Goal: Check status: Check status

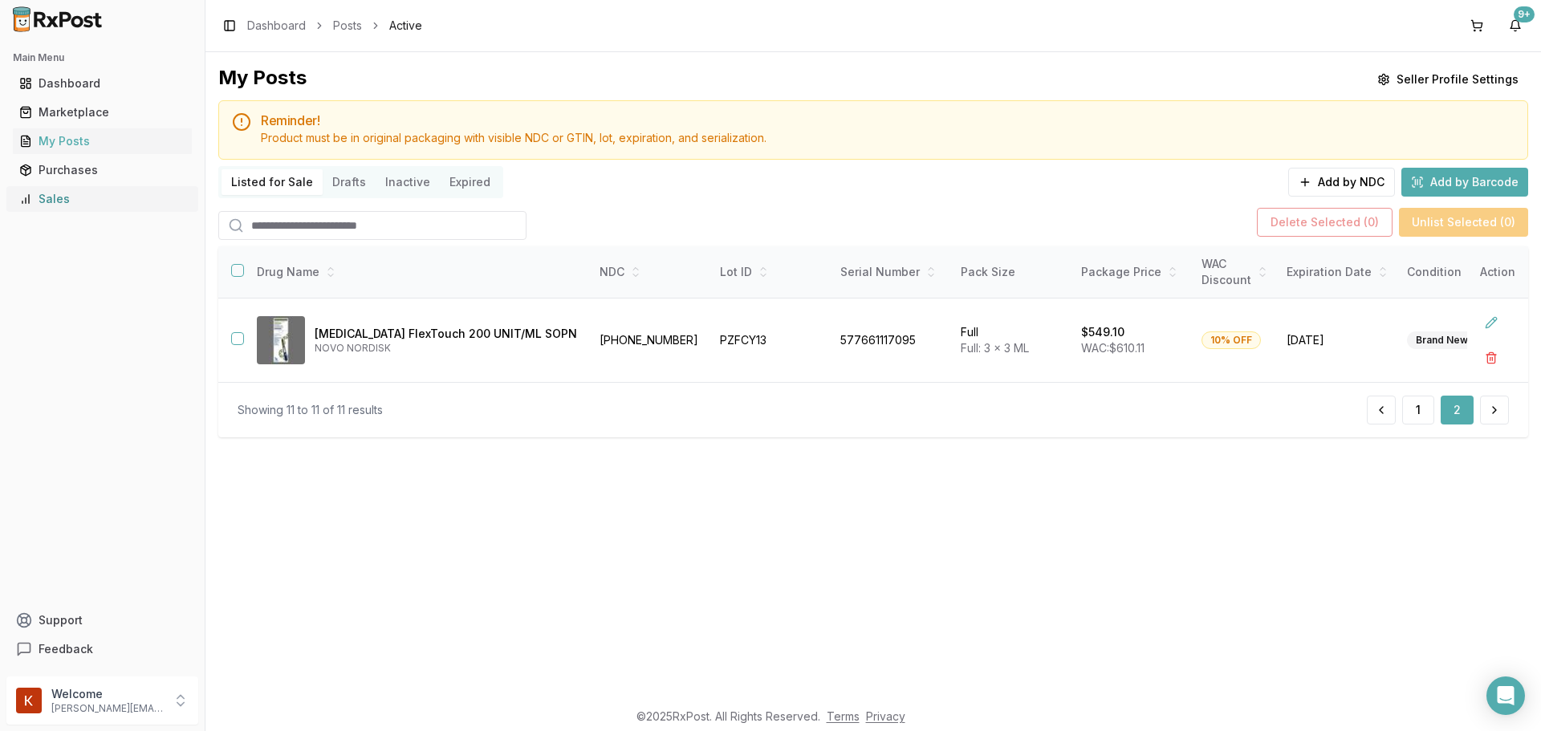
click at [108, 211] on link "Sales" at bounding box center [102, 199] width 179 height 29
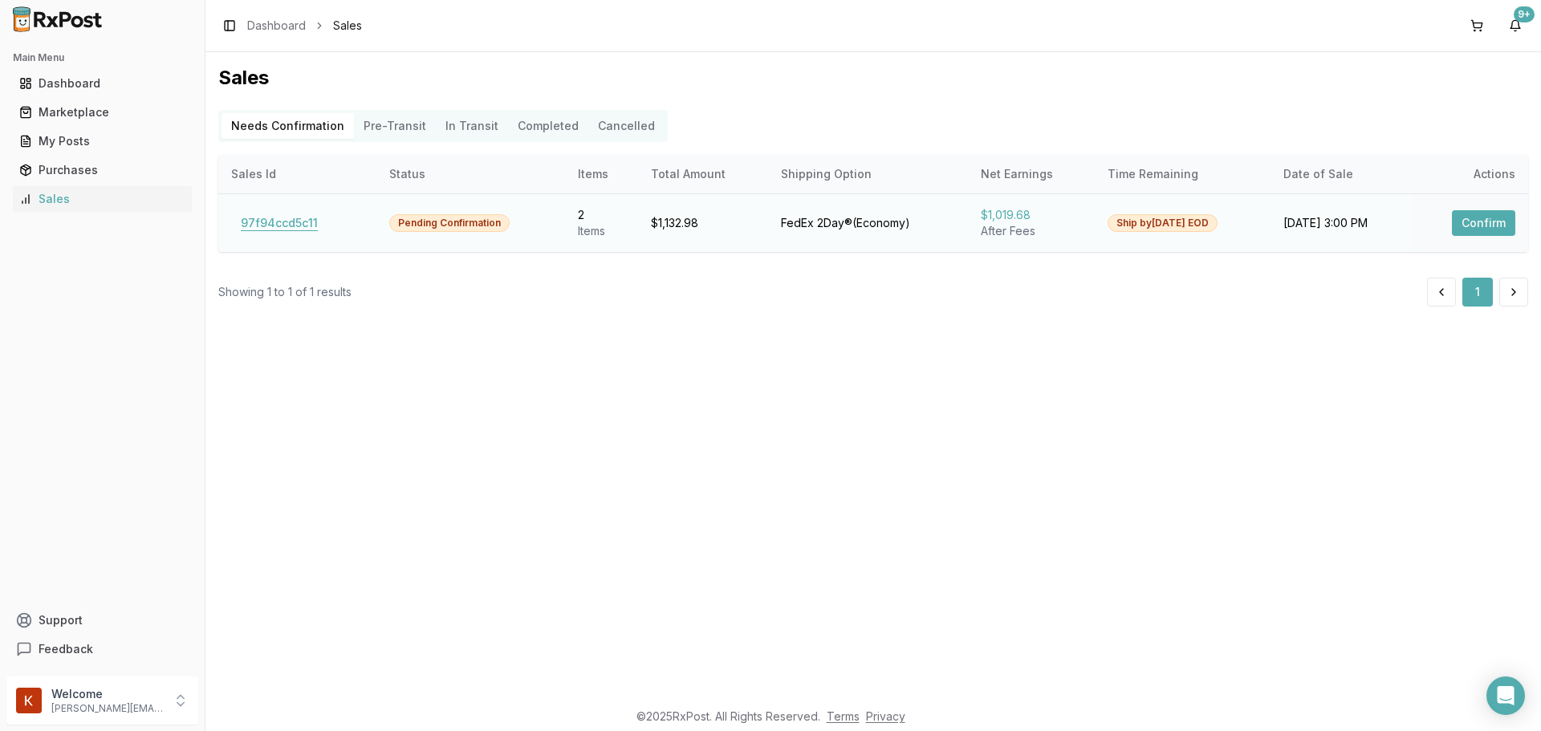
click at [266, 227] on button "97f94ccd5c11" at bounding box center [279, 223] width 96 height 26
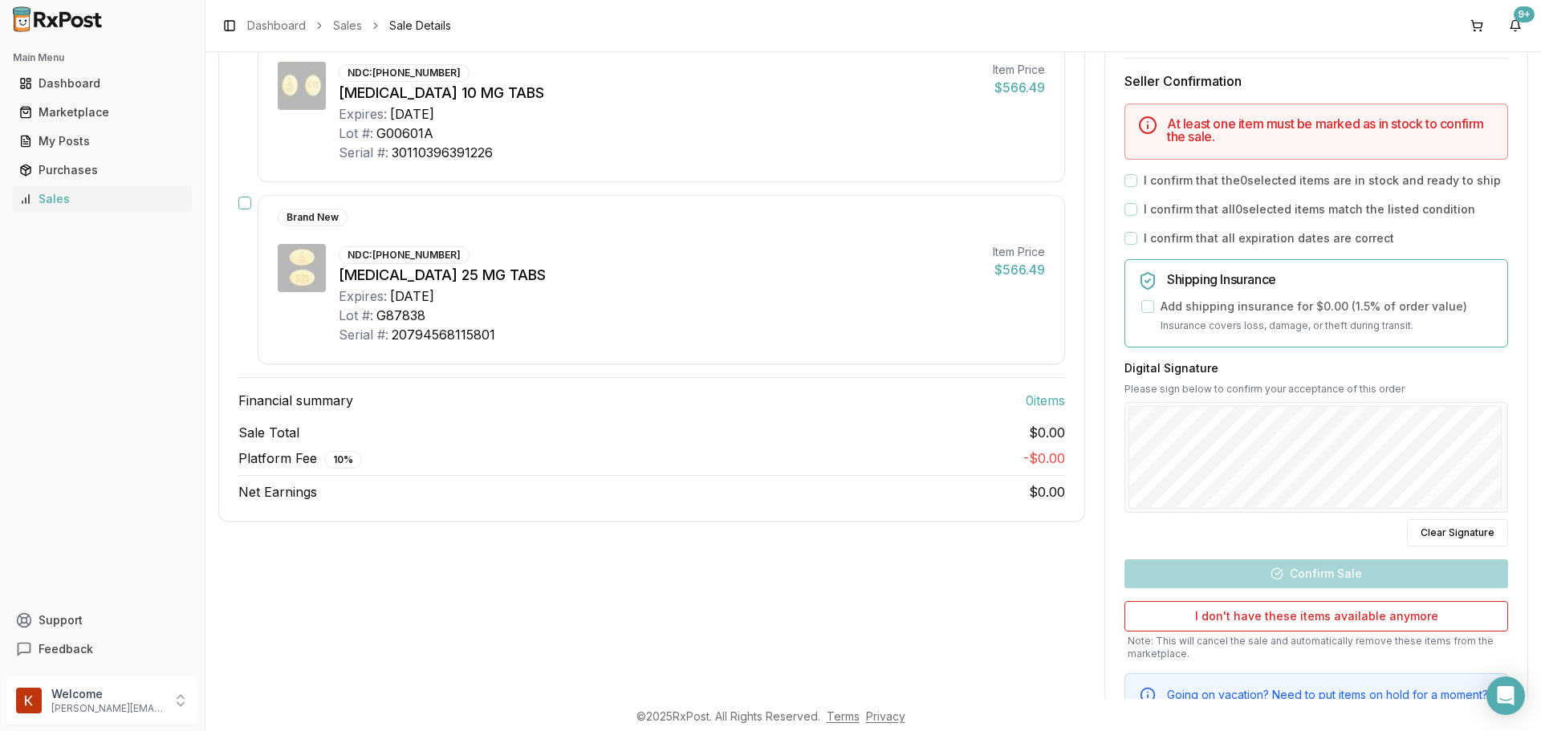
scroll to position [321, 0]
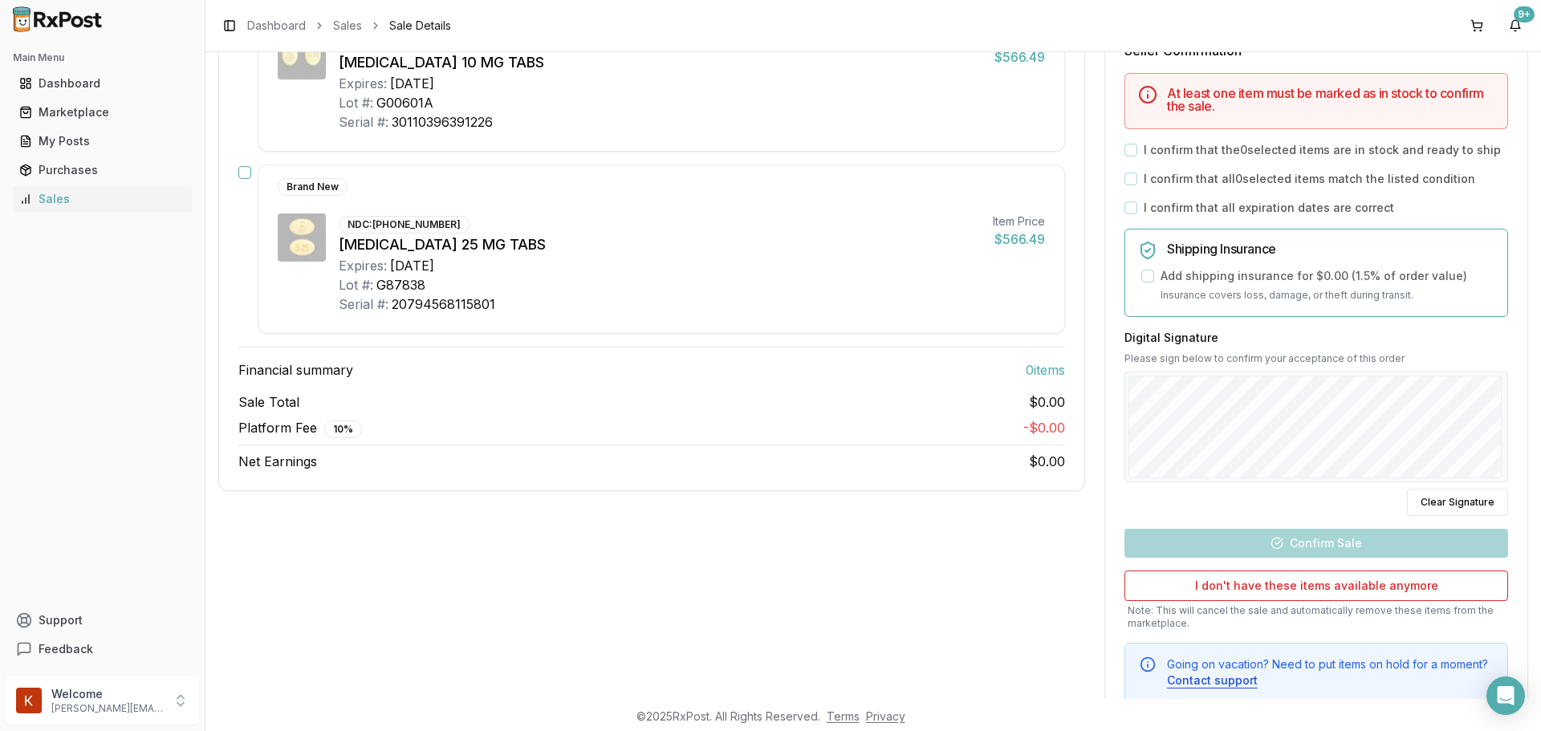
click at [1116, 148] on div "Time Sensitive Ship this package by end of day [DATE] . Seller Confirmation At …" at bounding box center [1316, 328] width 422 height 747
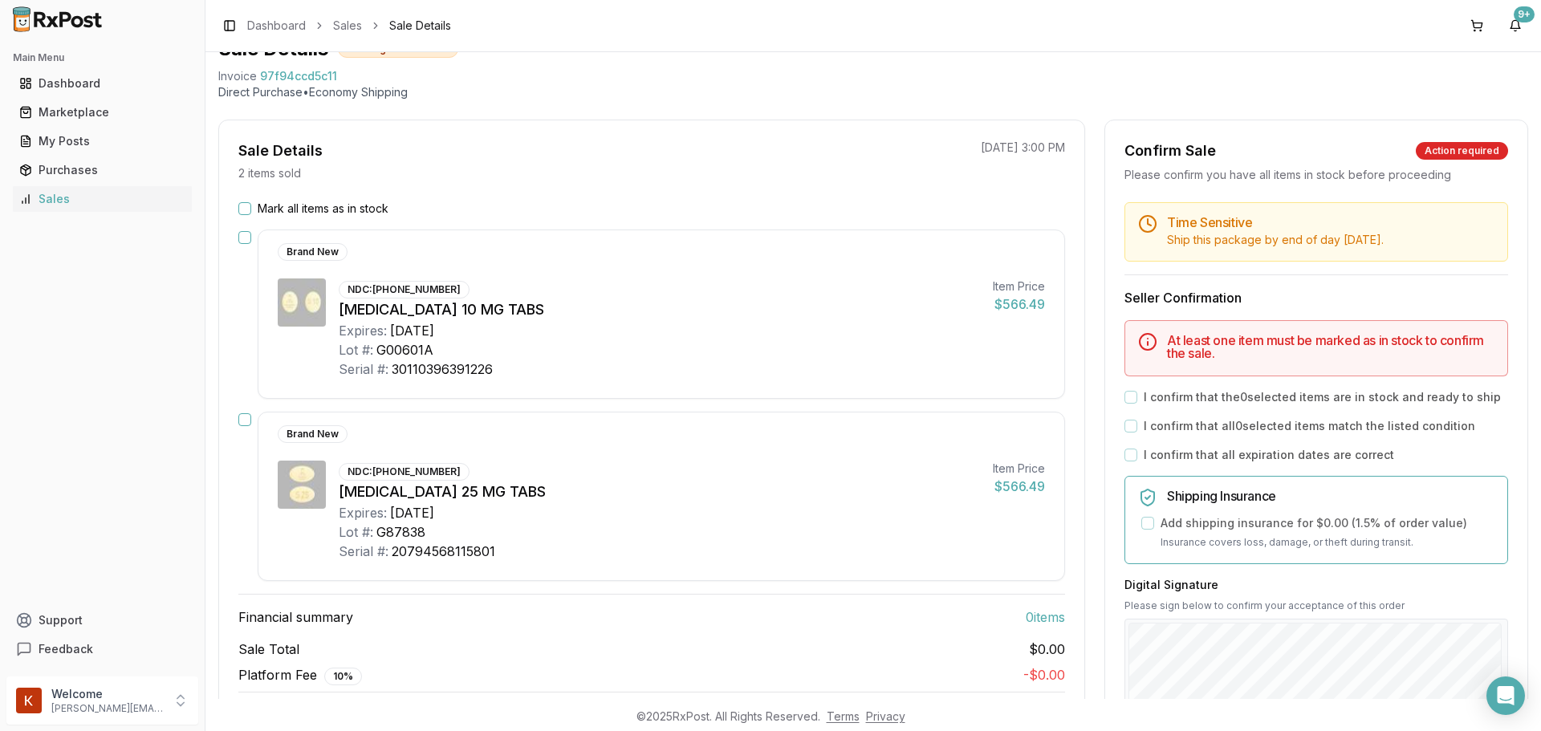
scroll to position [0, 0]
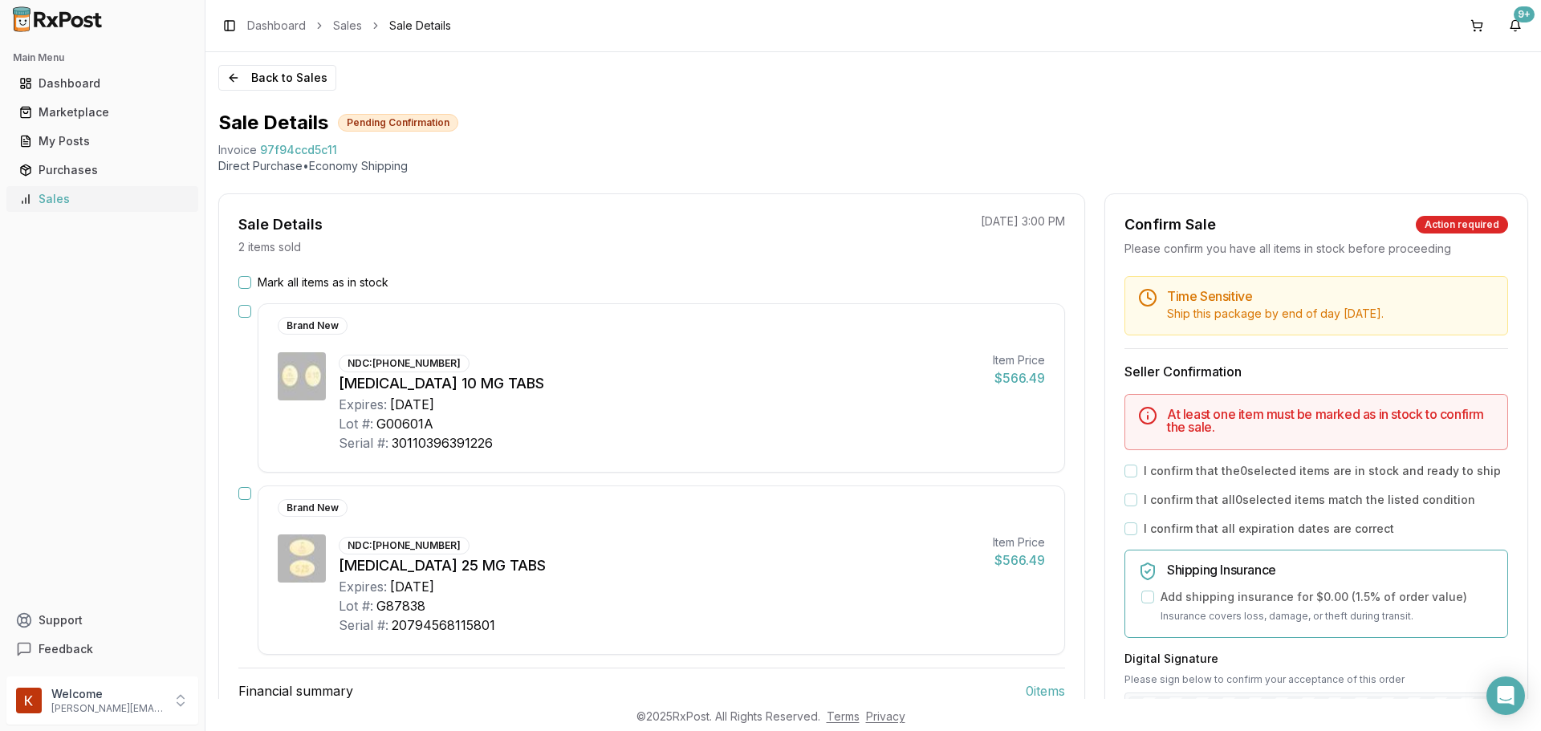
click at [80, 186] on link "Sales" at bounding box center [102, 199] width 179 height 29
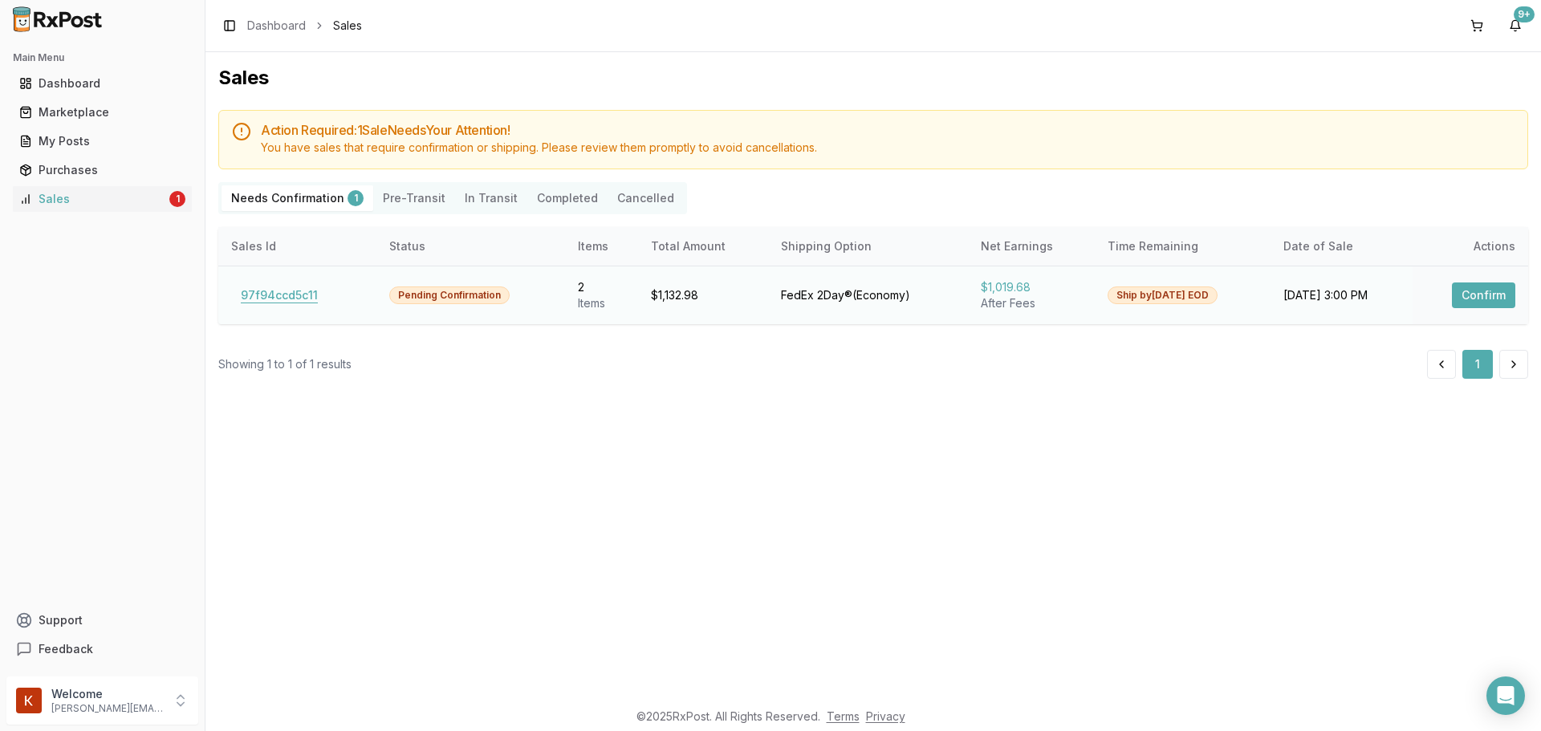
click at [298, 296] on button "97f94ccd5c11" at bounding box center [279, 296] width 96 height 26
